Goal: Task Accomplishment & Management: Use online tool/utility

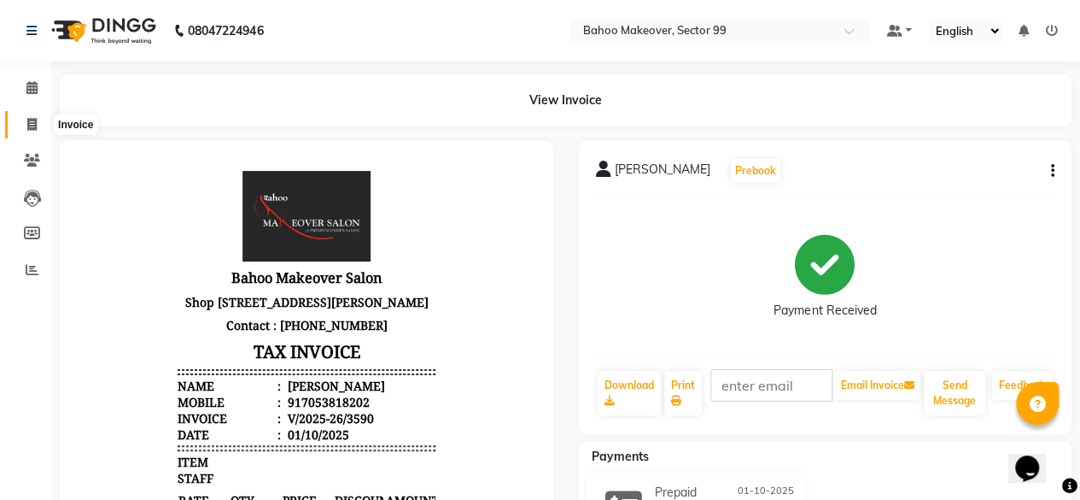
click at [37, 127] on span at bounding box center [32, 125] width 30 height 20
select select "service"
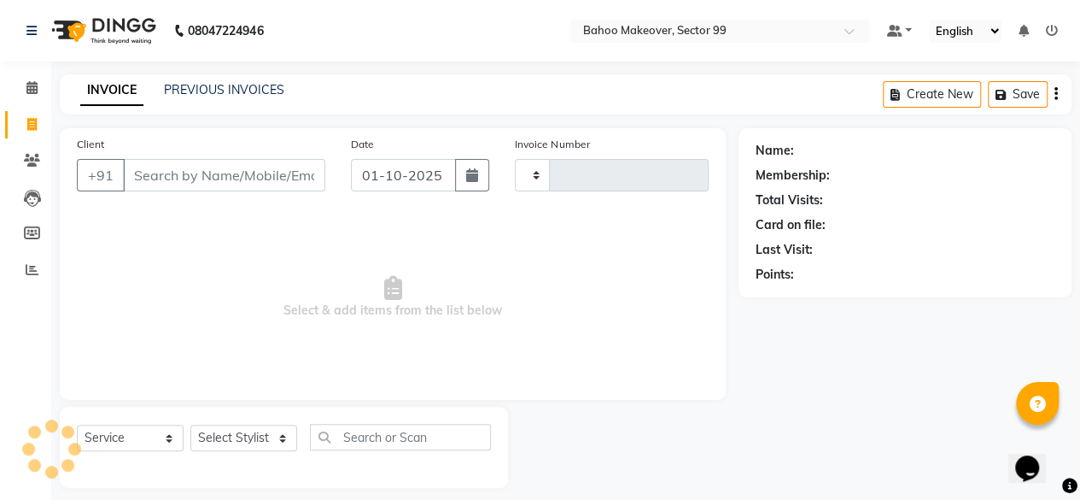
scroll to position [13, 0]
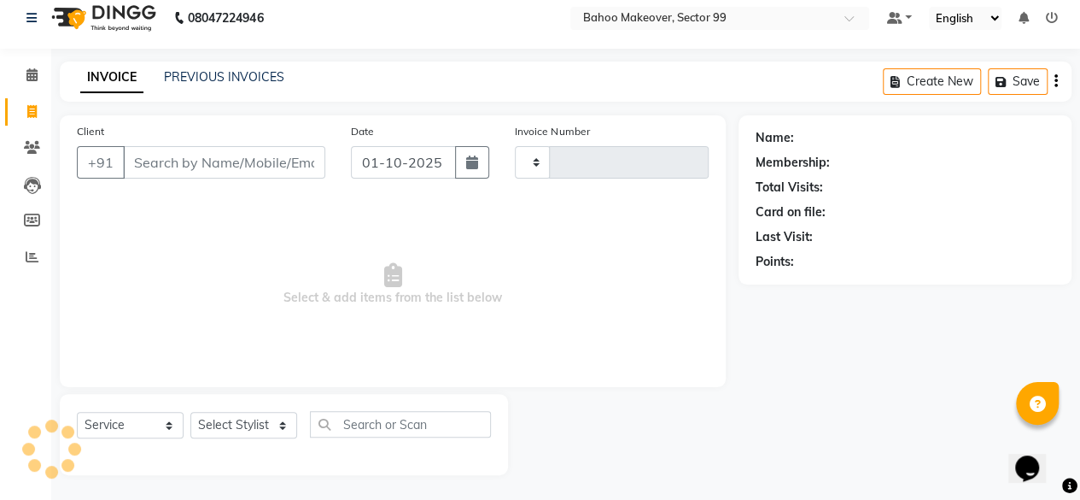
type input "3593"
select select "6856"
click at [216, 76] on link "PREVIOUS INVOICES" at bounding box center [224, 76] width 120 height 15
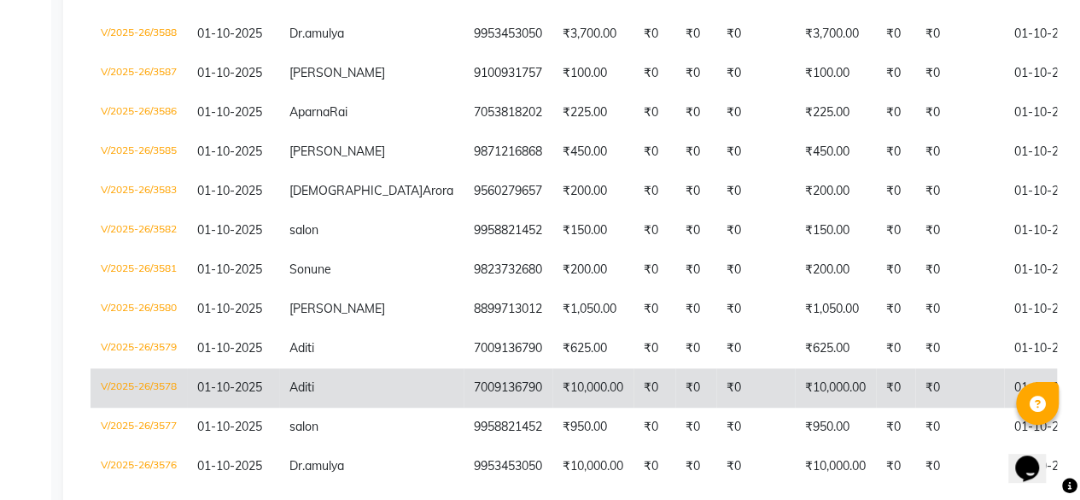
scroll to position [660, 0]
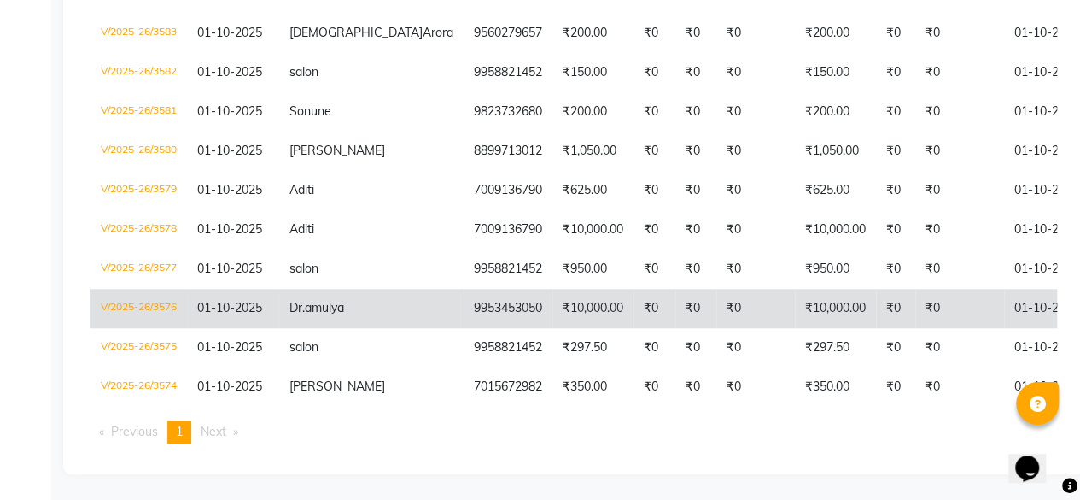
click at [464, 298] on td "9953453050" at bounding box center [508, 308] width 89 height 39
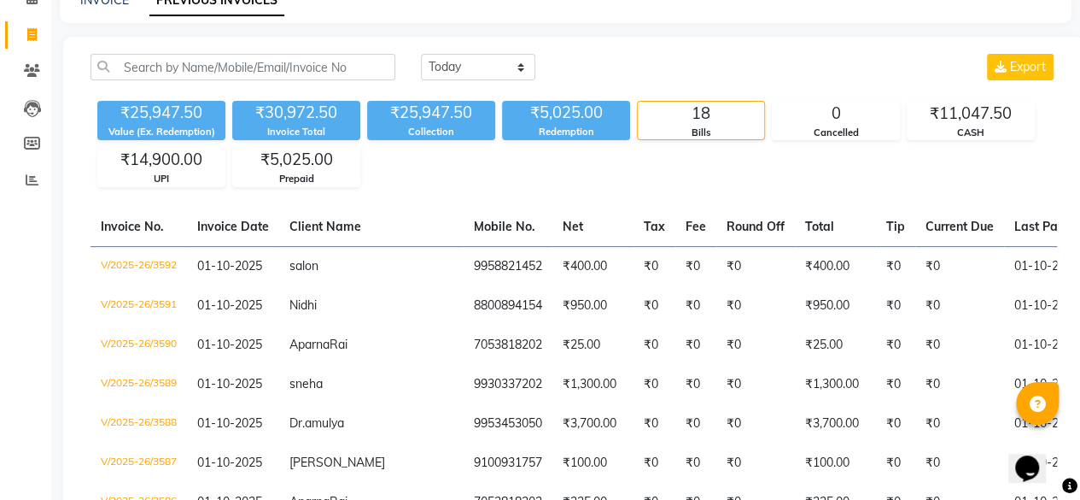
scroll to position [0, 0]
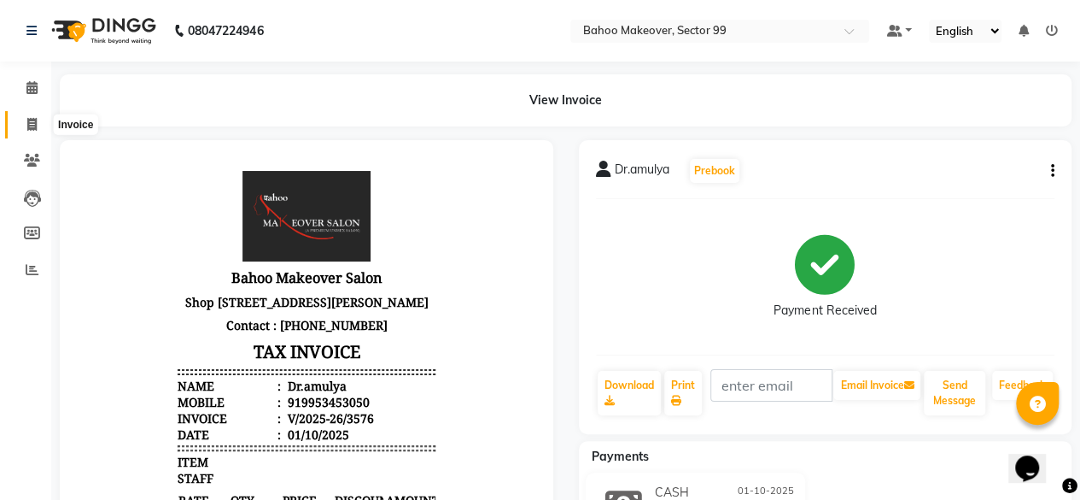
click at [29, 127] on icon at bounding box center [31, 124] width 9 height 13
select select "service"
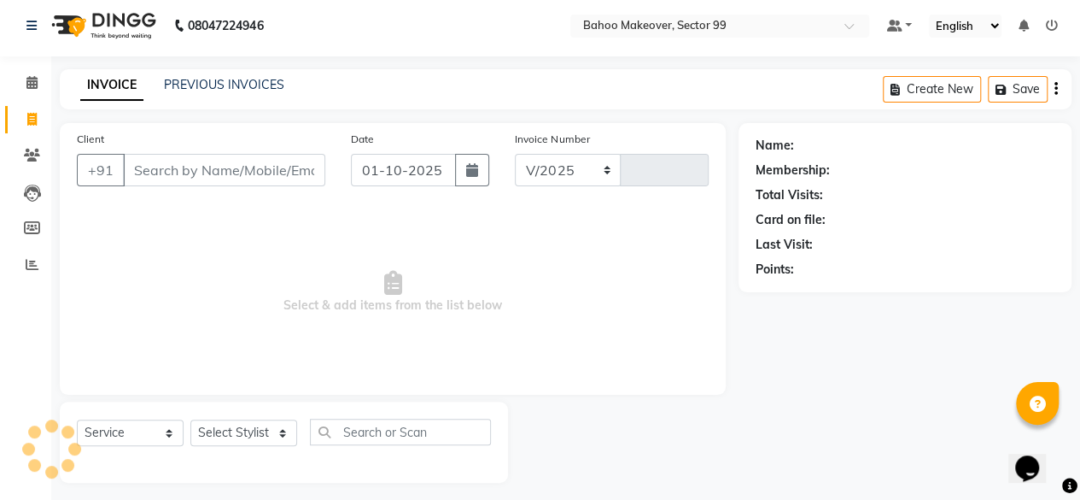
select select "6856"
type input "3593"
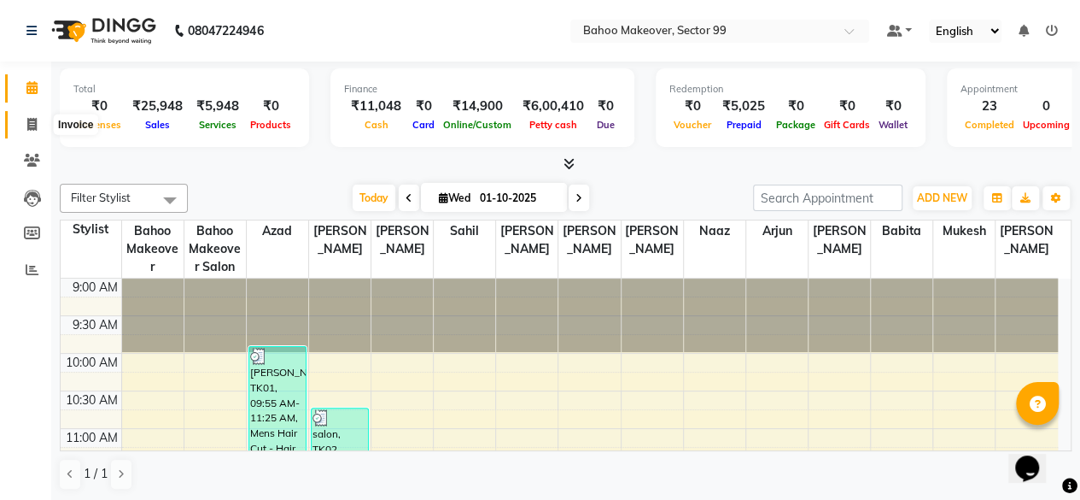
click at [35, 130] on icon at bounding box center [31, 124] width 9 height 13
select select "6856"
select select "service"
